Goal: Transaction & Acquisition: Purchase product/service

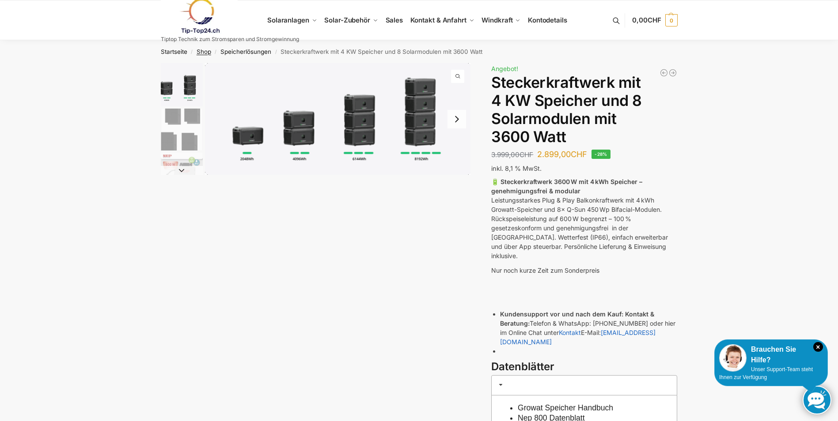
click at [201, 53] on link "Shop" at bounding box center [204, 51] width 15 height 7
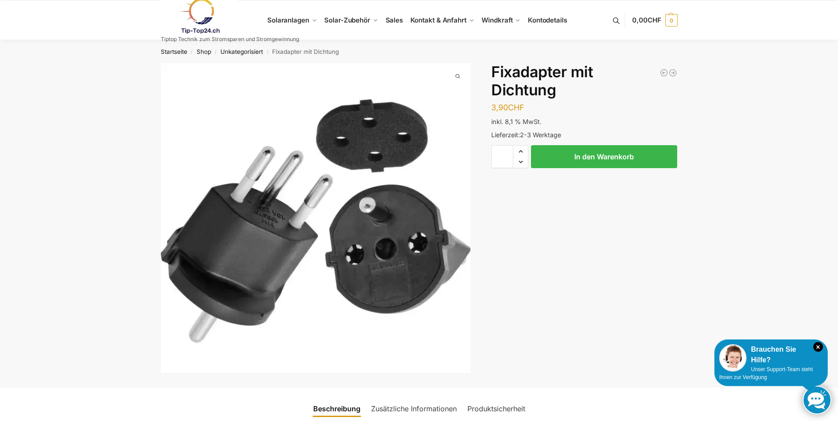
click at [293, 21] on link at bounding box center [230, 16] width 138 height 36
